Goal: Information Seeking & Learning: Find specific fact

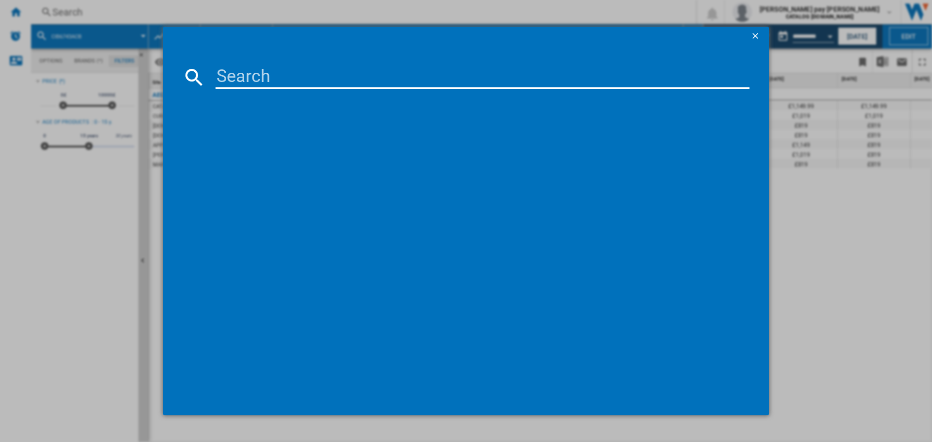
scroll to position [0, 105]
click at [329, 72] on input at bounding box center [482, 77] width 534 height 23
type input "DCB535060M"
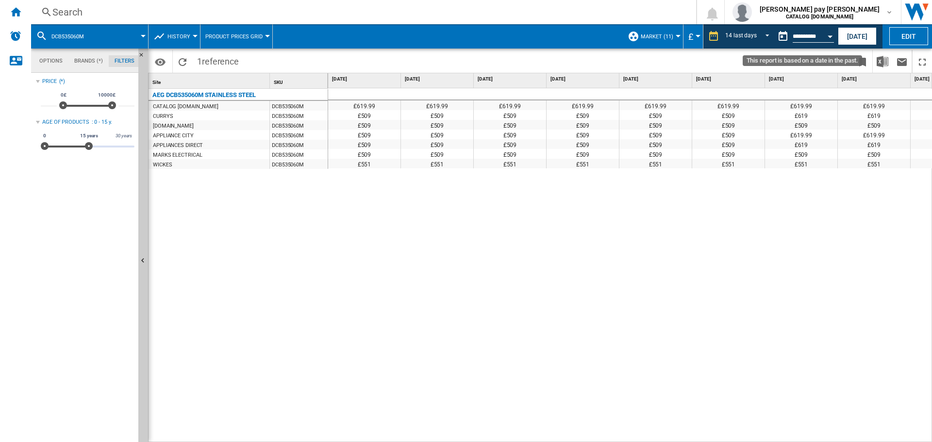
click at [827, 36] on button "Open calendar" at bounding box center [829, 34] width 17 height 17
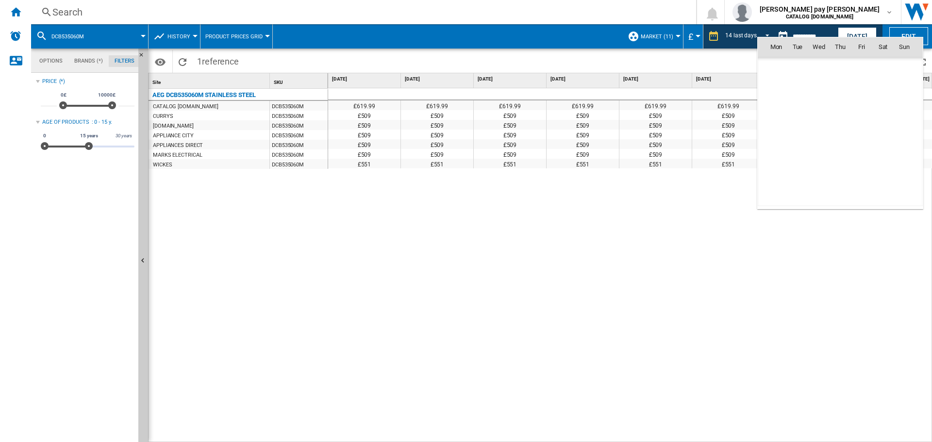
scroll to position [4630, 0]
click at [792, 68] on md-icon "August 2025" at bounding box center [795, 68] width 12 height 12
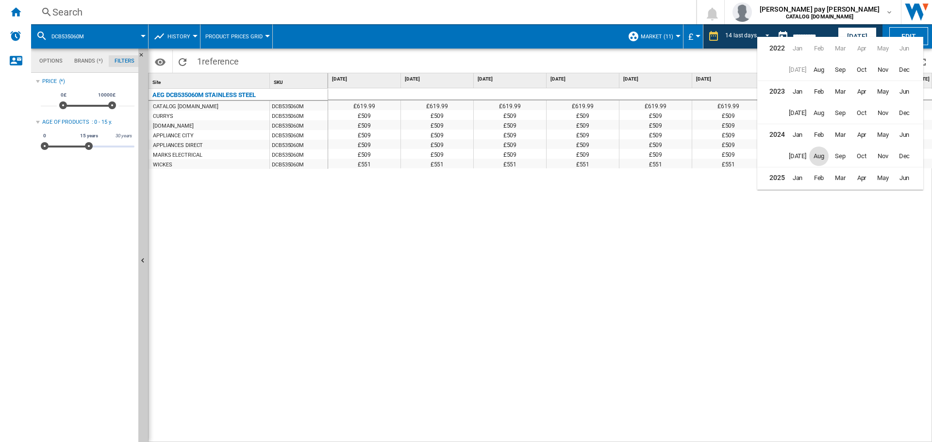
scroll to position [24, 0]
click at [799, 178] on span "[DATE]" at bounding box center [797, 175] width 19 height 19
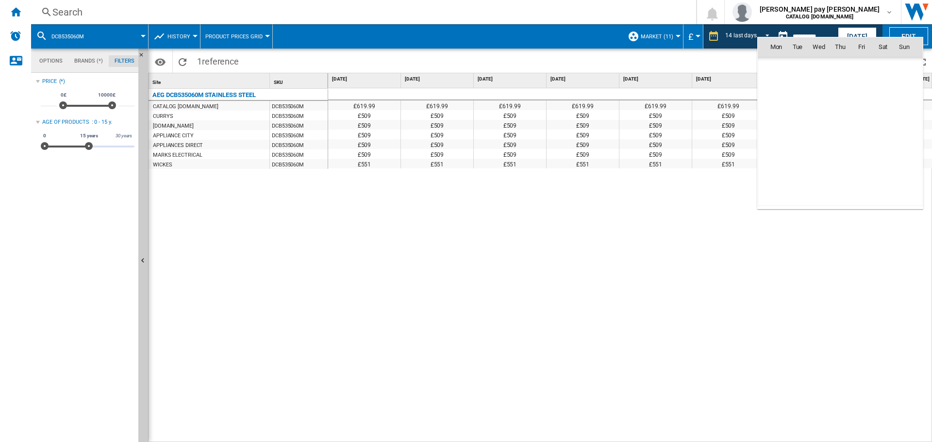
scroll to position [4502, 0]
click at [882, 138] on span "19" at bounding box center [882, 131] width 19 height 19
type input "**********"
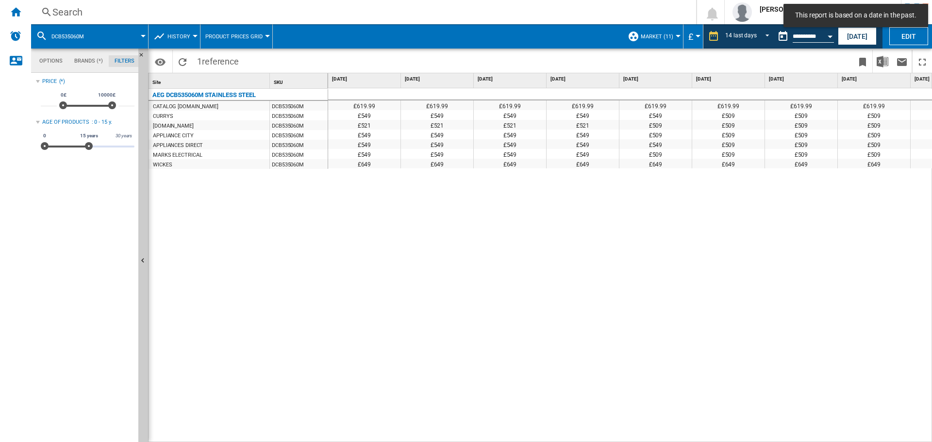
click at [718, 270] on div "£619.99 £619.99 £619.99 £619.99 £619.99 £619.99 £619.99 £619.99 £619.99 £619.99…" at bounding box center [630, 265] width 604 height 354
click at [591, 209] on div "£619.99 £619.99 £619.99 £619.99 £619.99 £619.99 £619.99 £619.99 £619.99 £619.99…" at bounding box center [630, 265] width 604 height 354
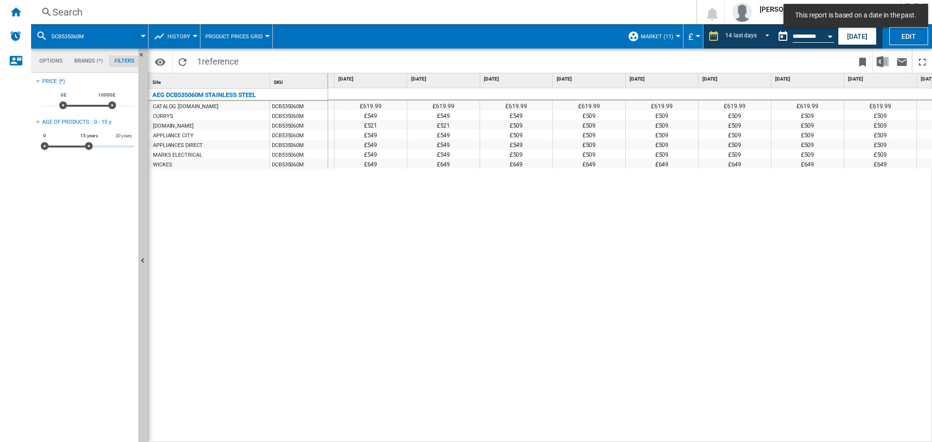
scroll to position [0, 152]
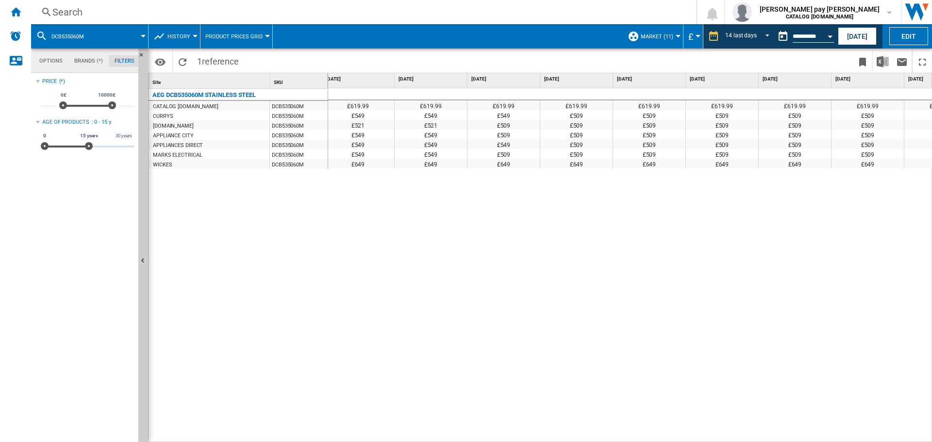
click at [585, 118] on div "£509" at bounding box center [576, 115] width 72 height 10
